Goal: Transaction & Acquisition: Purchase product/service

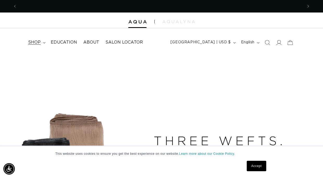
scroll to position [0, 572]
click at [45, 44] on summary "shop" at bounding box center [36, 42] width 23 height 12
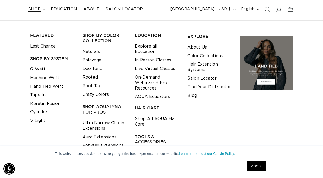
scroll to position [34, 0]
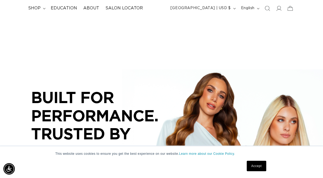
click at [54, 84] on div "Close dialog UNLOCK 10% OFF YOUR FIRST ORDER! Join our Pro List to be the first…" at bounding box center [161, 89] width 323 height 178
click at [43, 7] on summary "shop" at bounding box center [36, 8] width 23 height 12
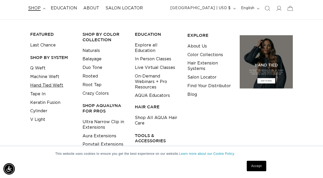
click at [46, 83] on link "Hand Tied Weft" at bounding box center [46, 85] width 33 height 9
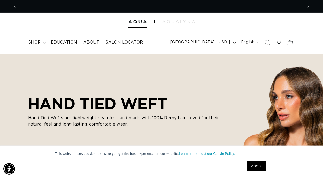
scroll to position [0, 572]
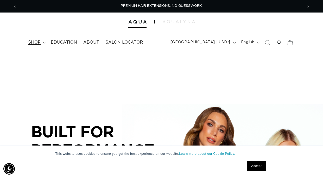
click at [43, 43] on summary "shop" at bounding box center [36, 42] width 23 height 12
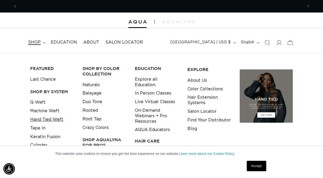
scroll to position [0, 286]
click at [42, 117] on link "Hand Tied Weft" at bounding box center [46, 119] width 33 height 9
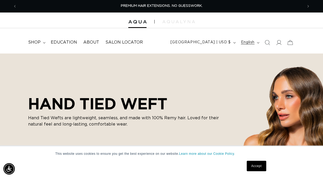
click at [254, 42] on span "English" at bounding box center [248, 42] width 14 height 5
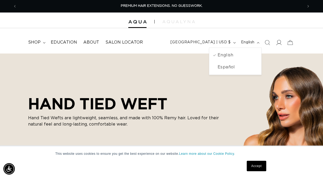
click at [280, 42] on icon at bounding box center [278, 42] width 5 height 5
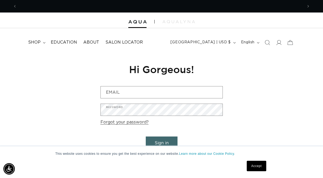
scroll to position [0, 286]
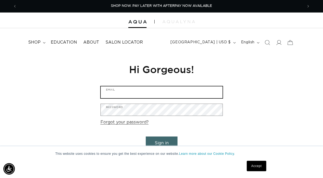
type input "[EMAIL_ADDRESS][DOMAIN_NAME]"
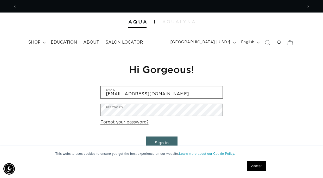
scroll to position [0, 572]
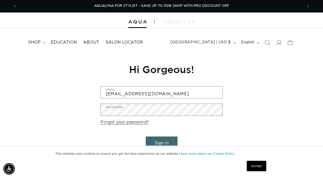
click at [163, 138] on button "Sign in" at bounding box center [162, 142] width 32 height 13
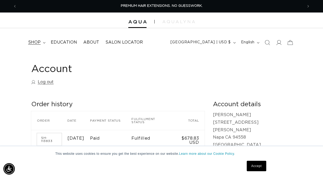
click at [38, 41] on span "shop" at bounding box center [34, 42] width 12 height 5
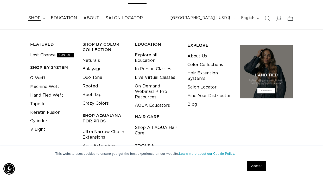
scroll to position [0, 286]
click at [51, 94] on link "Hand Tied Weft" at bounding box center [46, 95] width 33 height 9
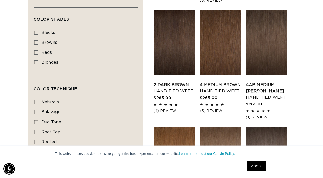
scroll to position [0, 572]
click at [209, 81] on link "4 Medium Brown Hand Tied Weft" at bounding box center [220, 87] width 41 height 12
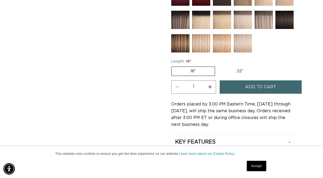
scroll to position [275, 0]
